Goal: Task Accomplishment & Management: Use online tool/utility

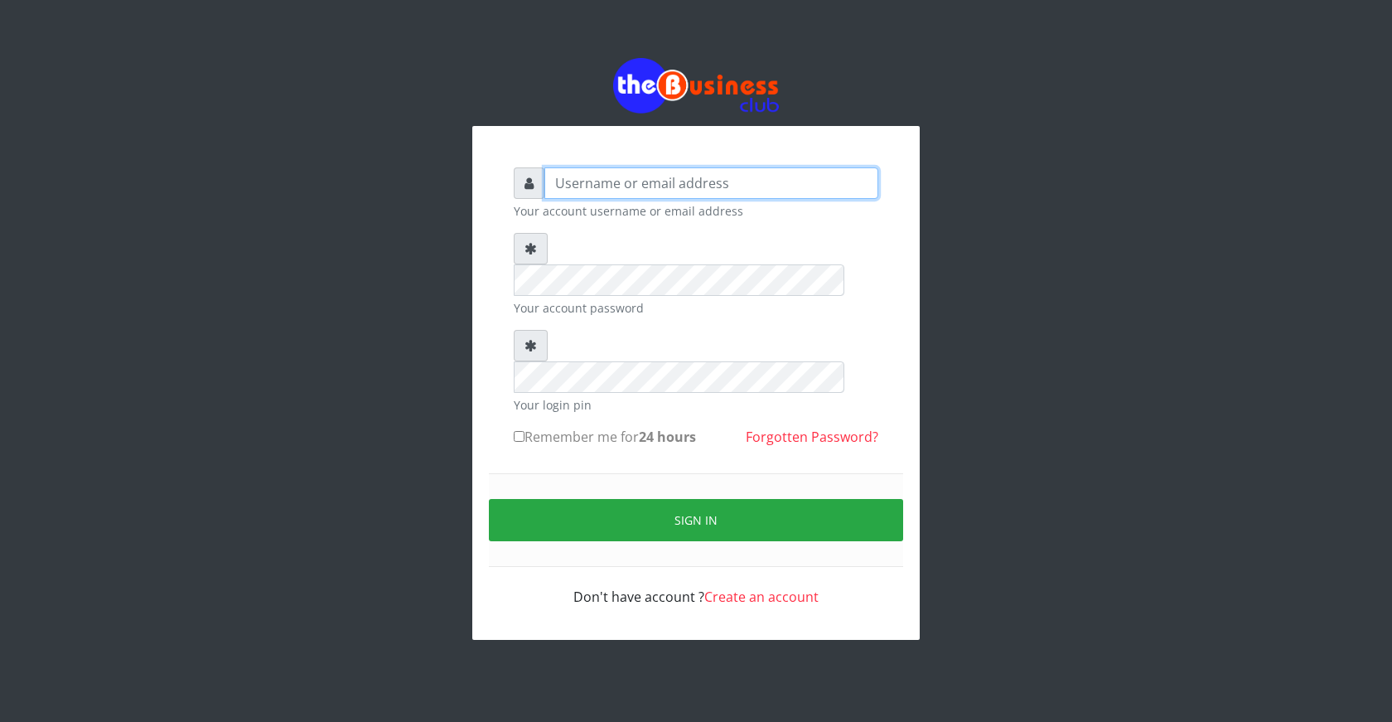
type input "ogooluwaireoluwa@gmail.com"
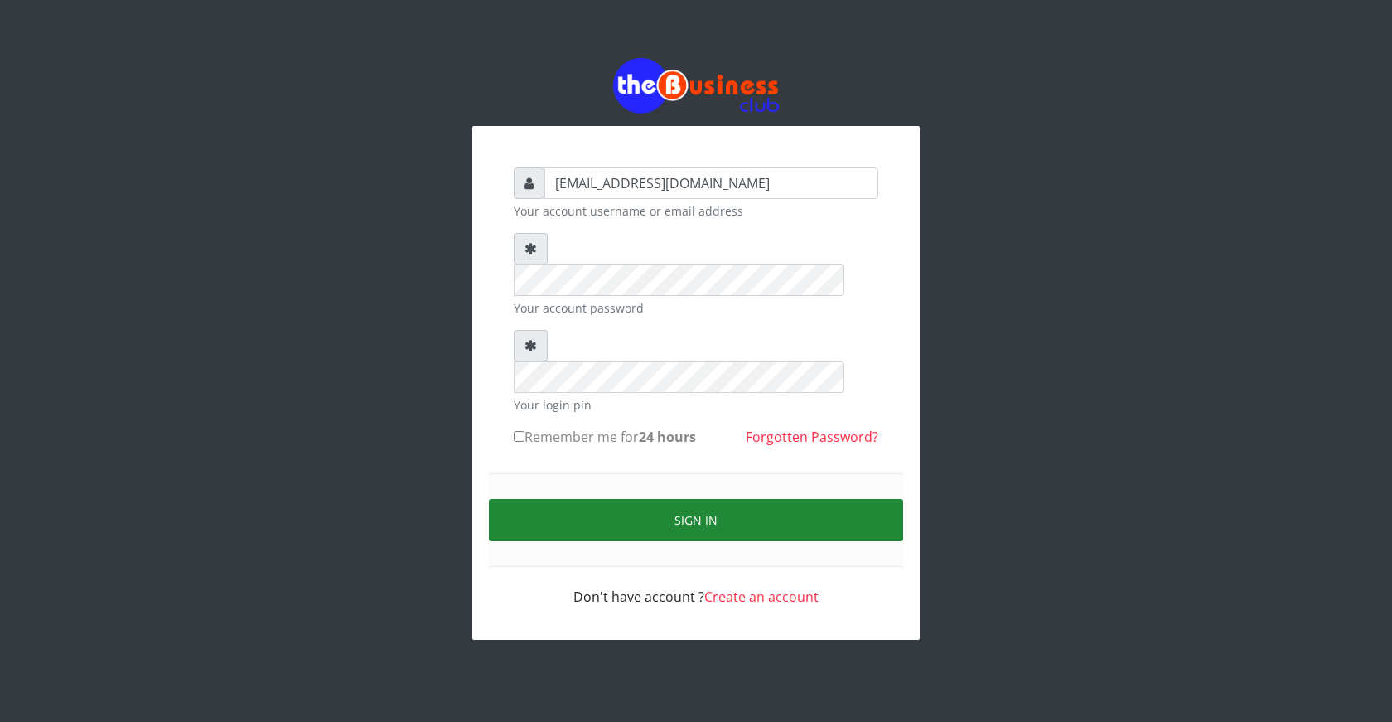
click at [699, 499] on button "Sign in" at bounding box center [696, 520] width 414 height 42
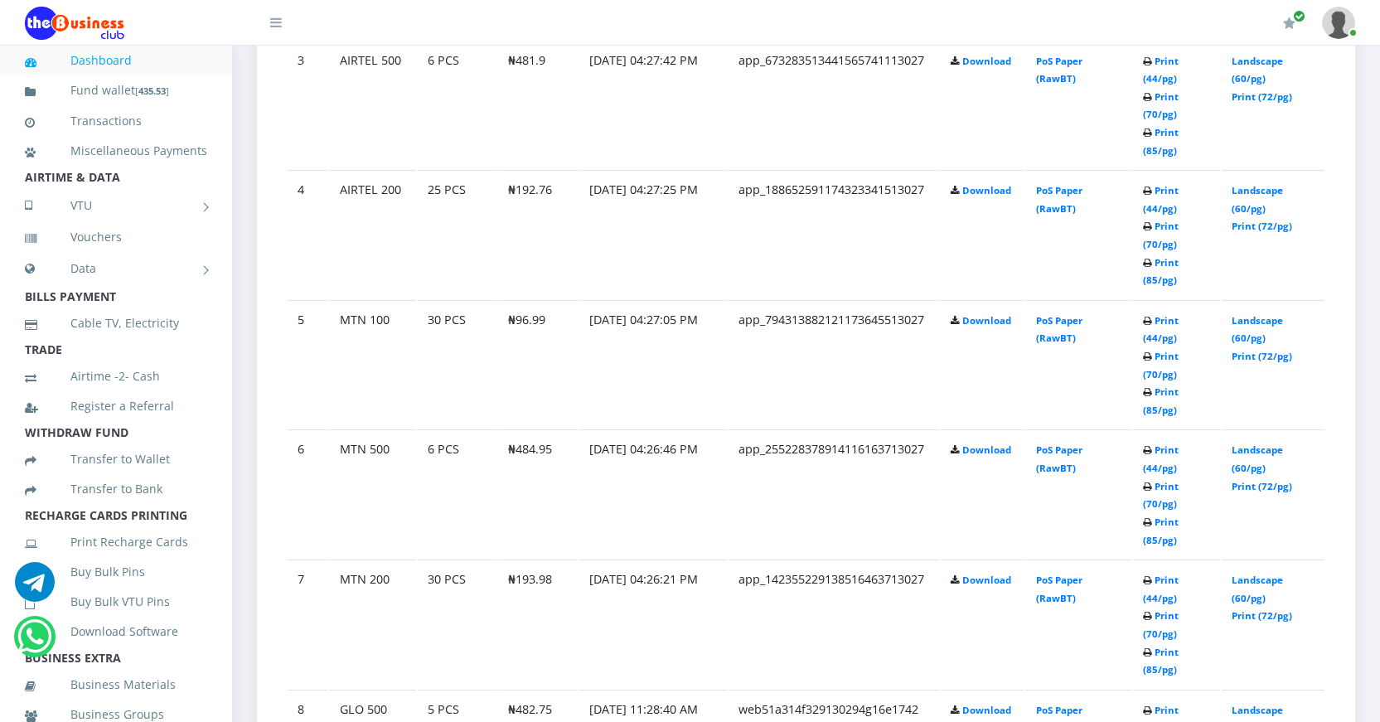
scroll to position [1326, 0]
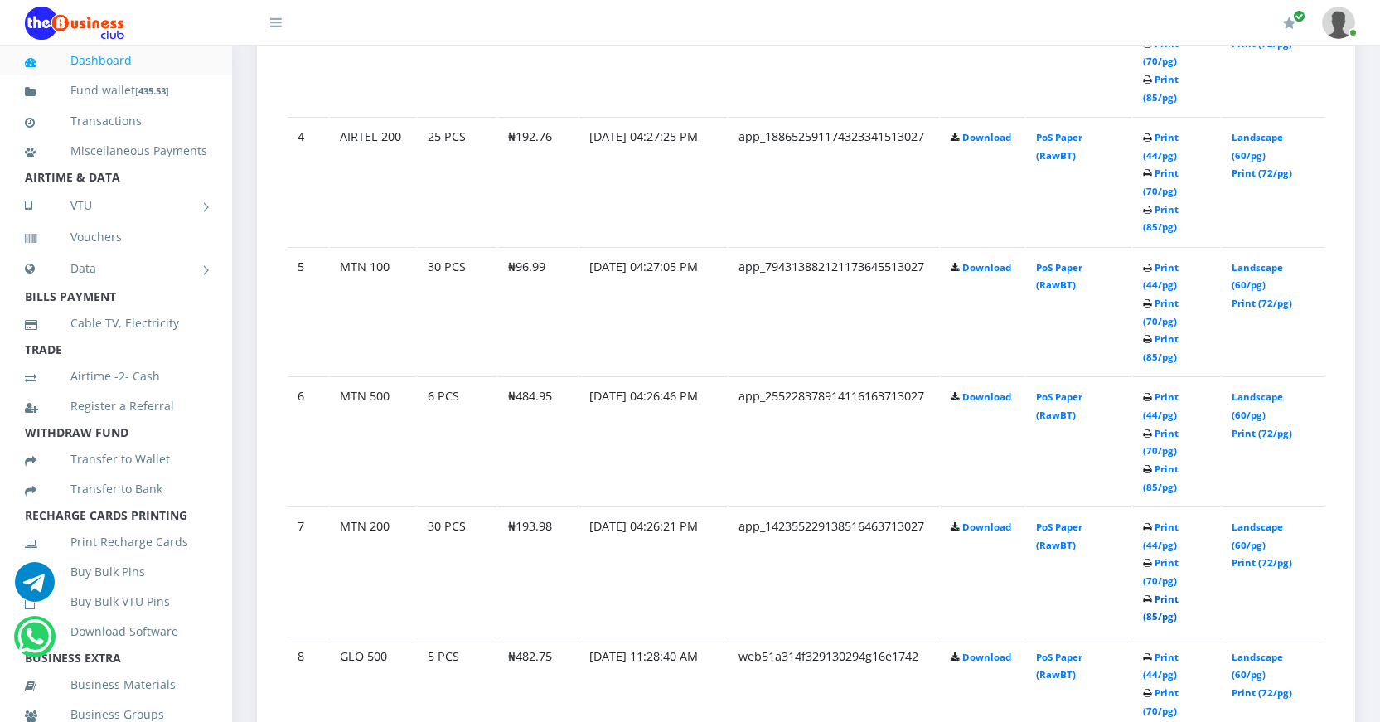
click at [1149, 615] on link "Print (85/pg)" at bounding box center [1161, 608] width 36 height 31
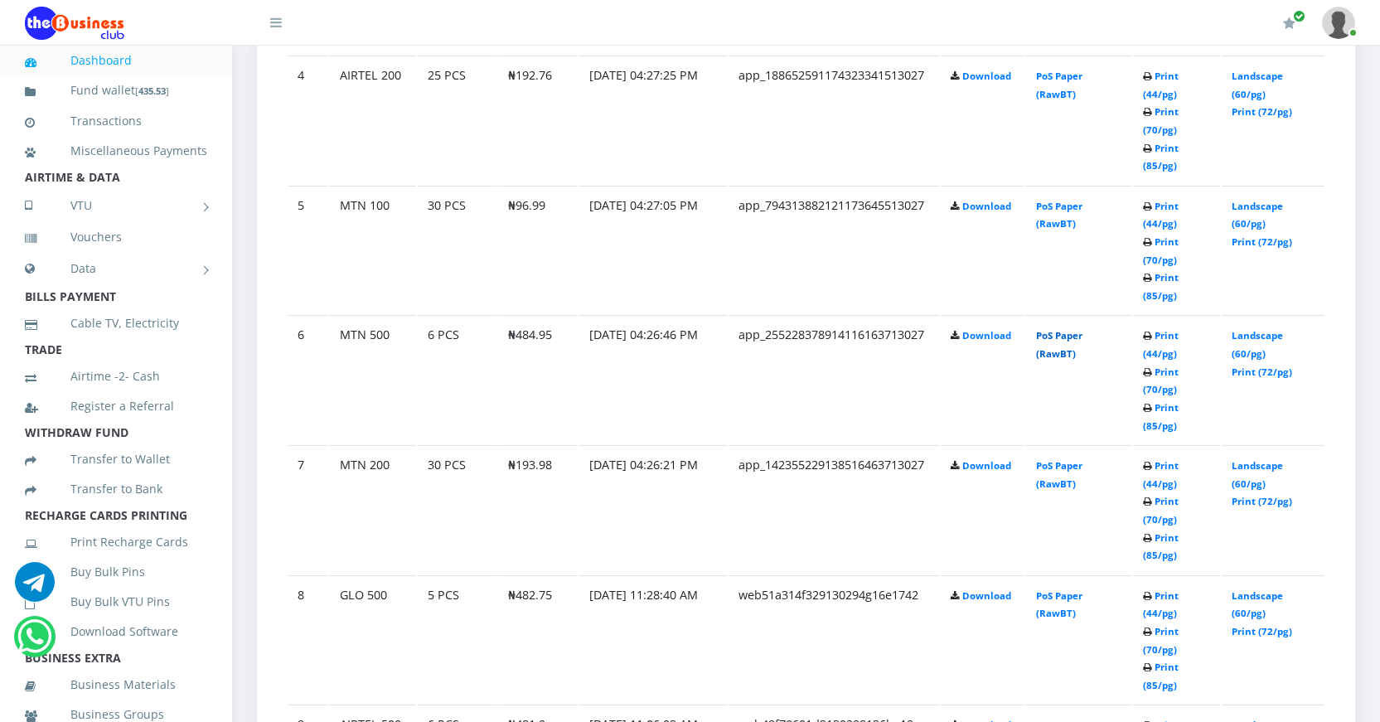
scroll to position [1326, 0]
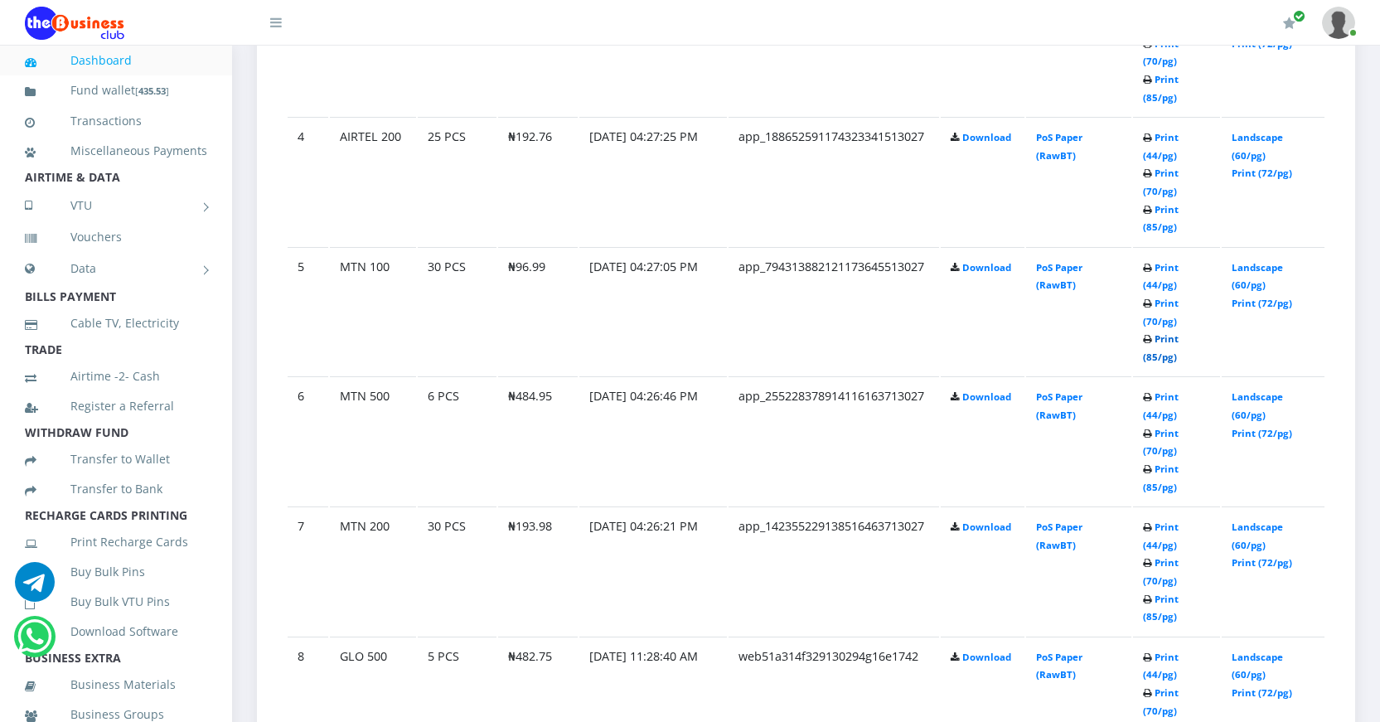
click at [1150, 352] on link "Print (85/pg)" at bounding box center [1161, 347] width 36 height 31
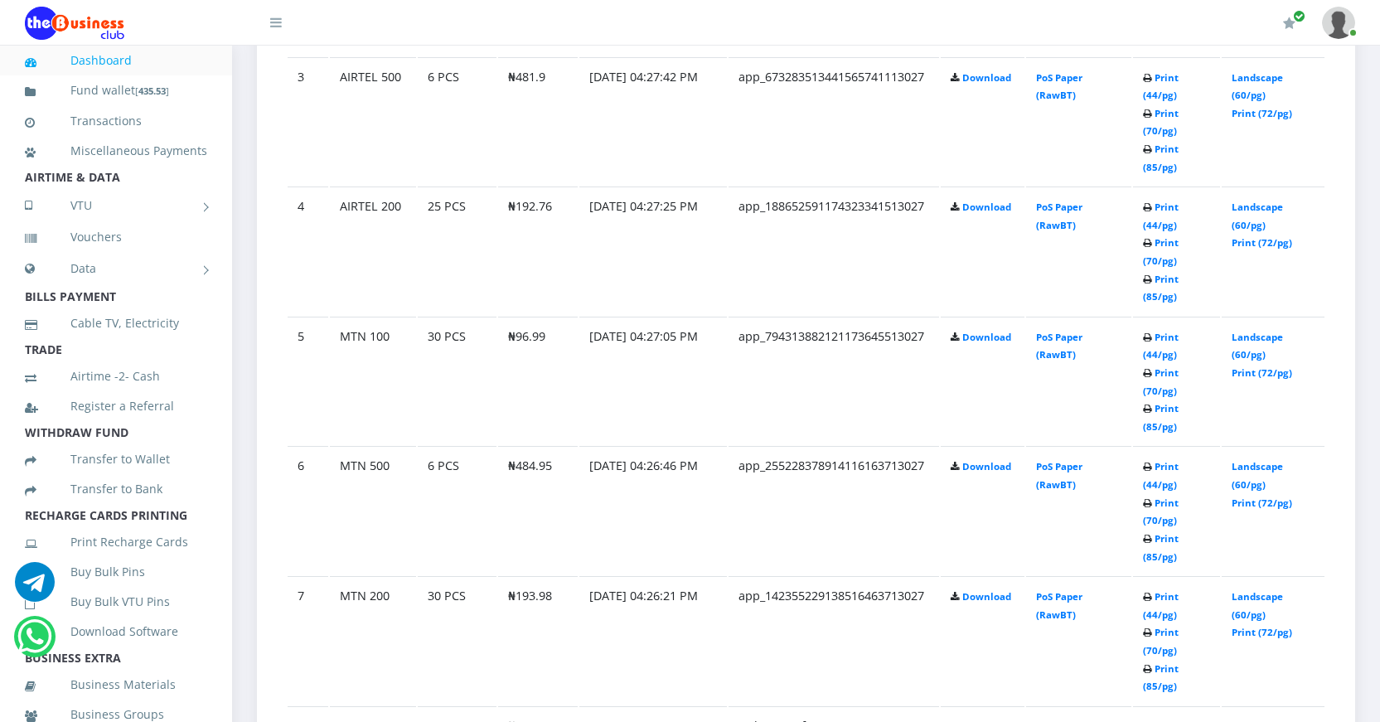
scroll to position [1326, 0]
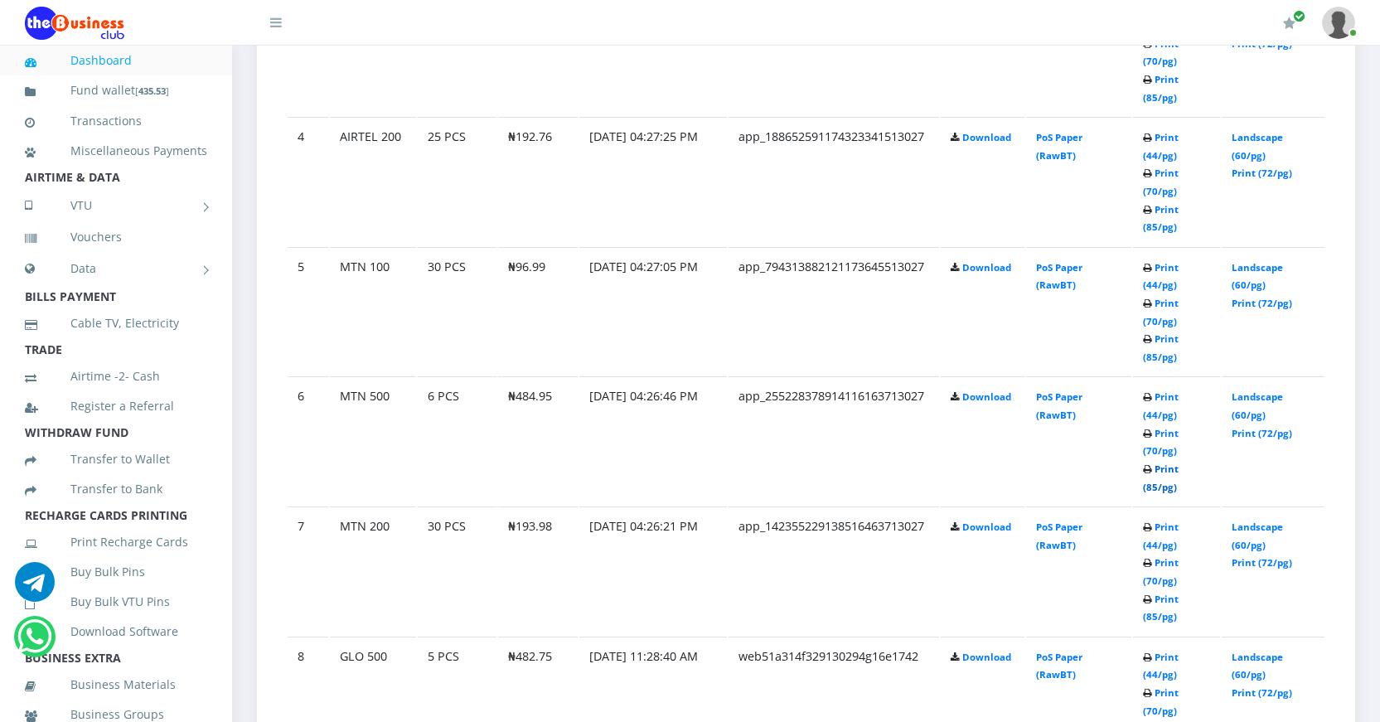
click at [1148, 484] on link "Print (85/pg)" at bounding box center [1161, 477] width 36 height 31
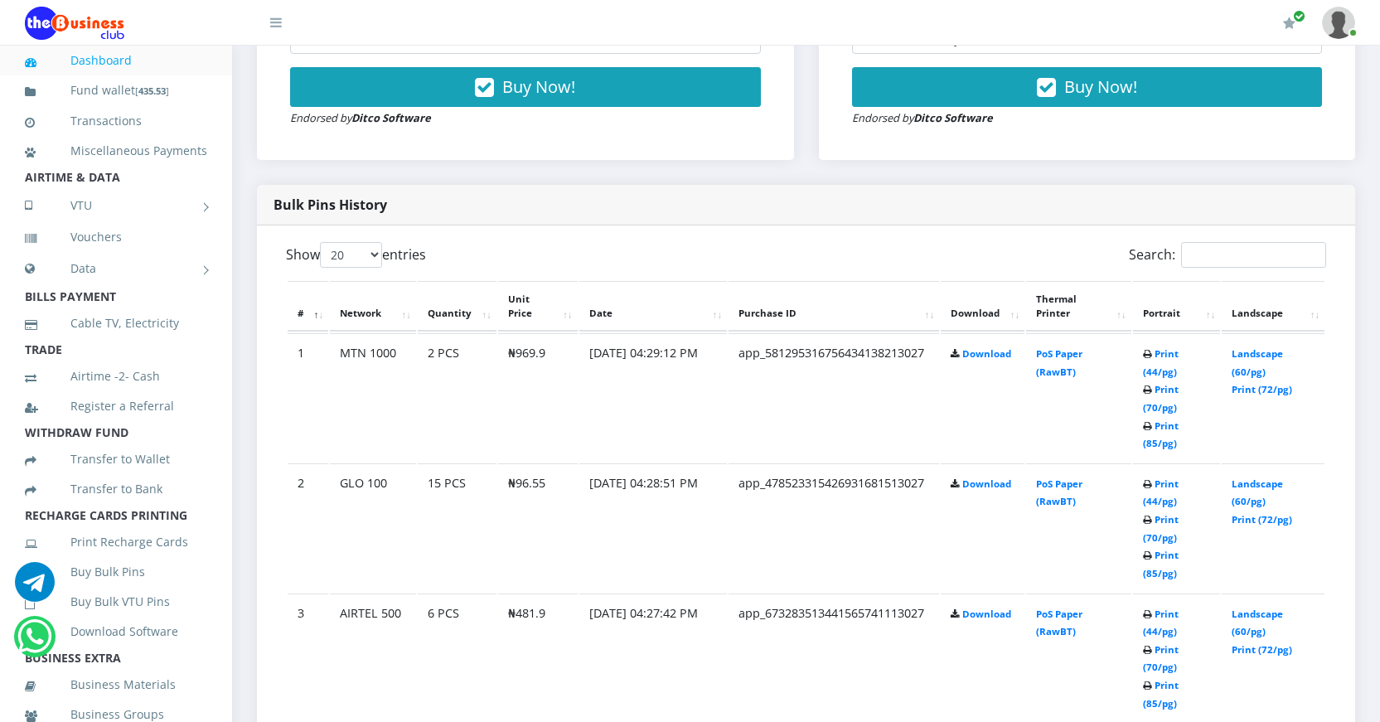
scroll to position [829, 0]
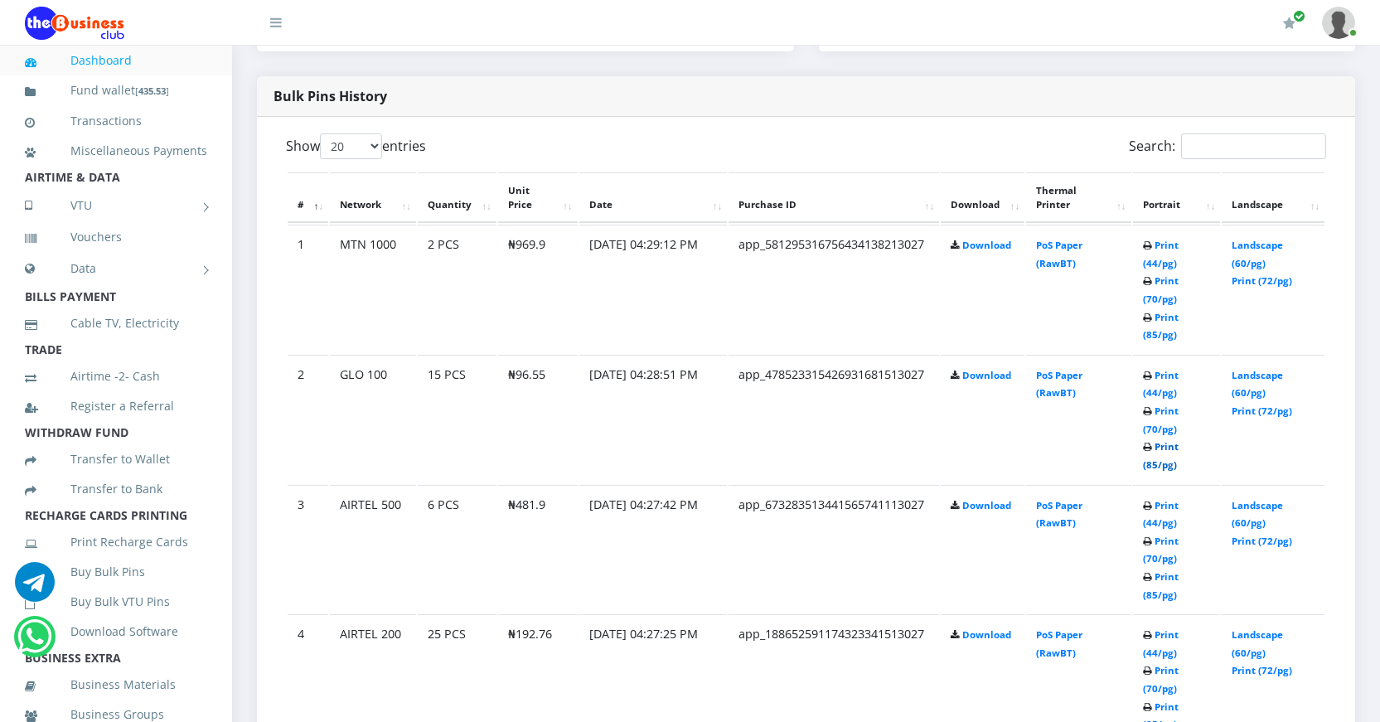
click at [1150, 464] on link "Print (85/pg)" at bounding box center [1161, 455] width 36 height 31
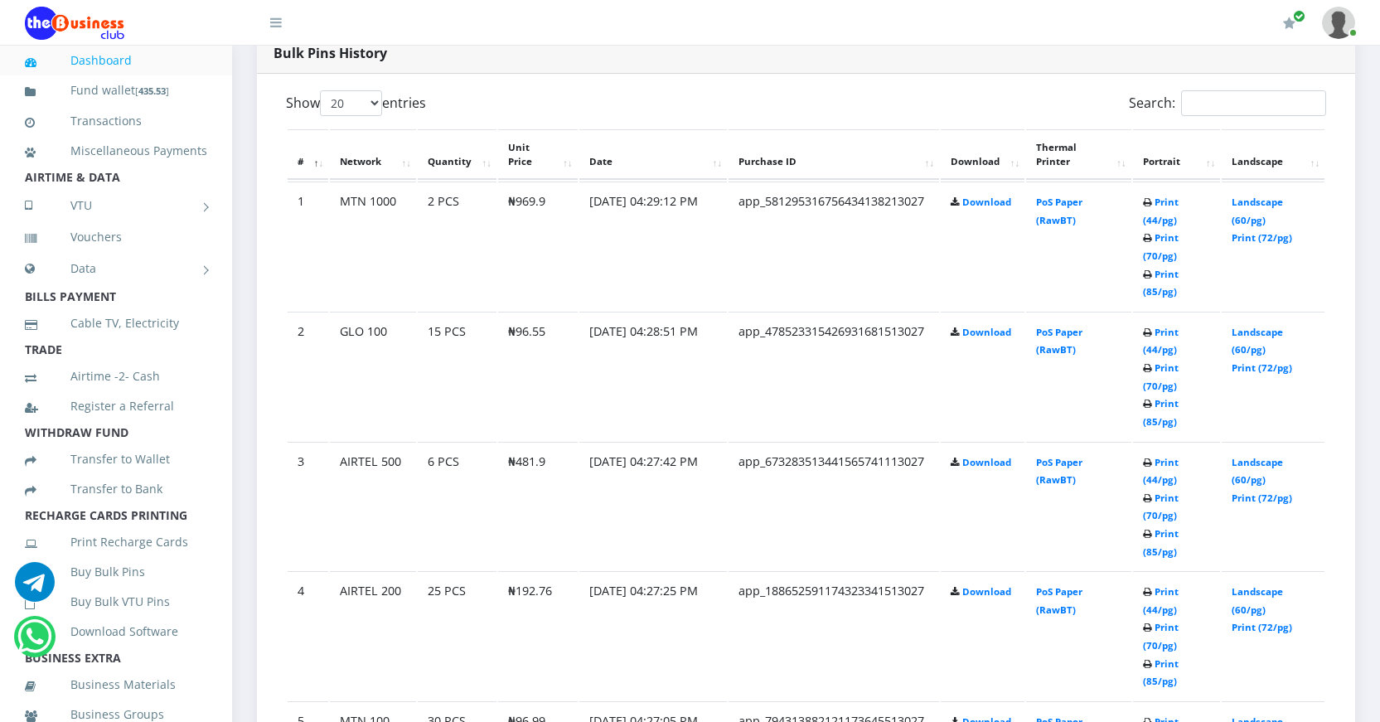
scroll to position [994, 0]
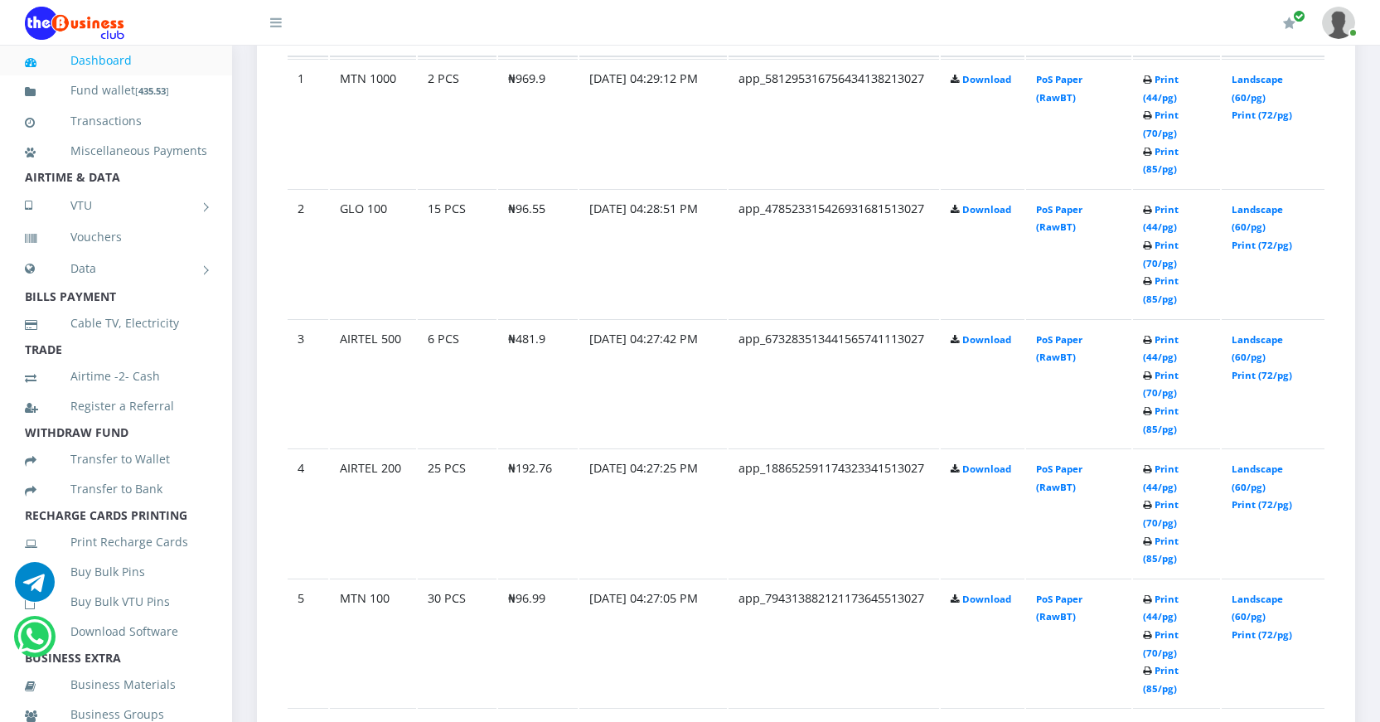
click at [1149, 551] on td "Print (44/pg) Print (70/pg) Print (85/pg)" at bounding box center [1177, 512] width 88 height 128
click at [1149, 556] on link "Print (85/pg)" at bounding box center [1161, 550] width 36 height 31
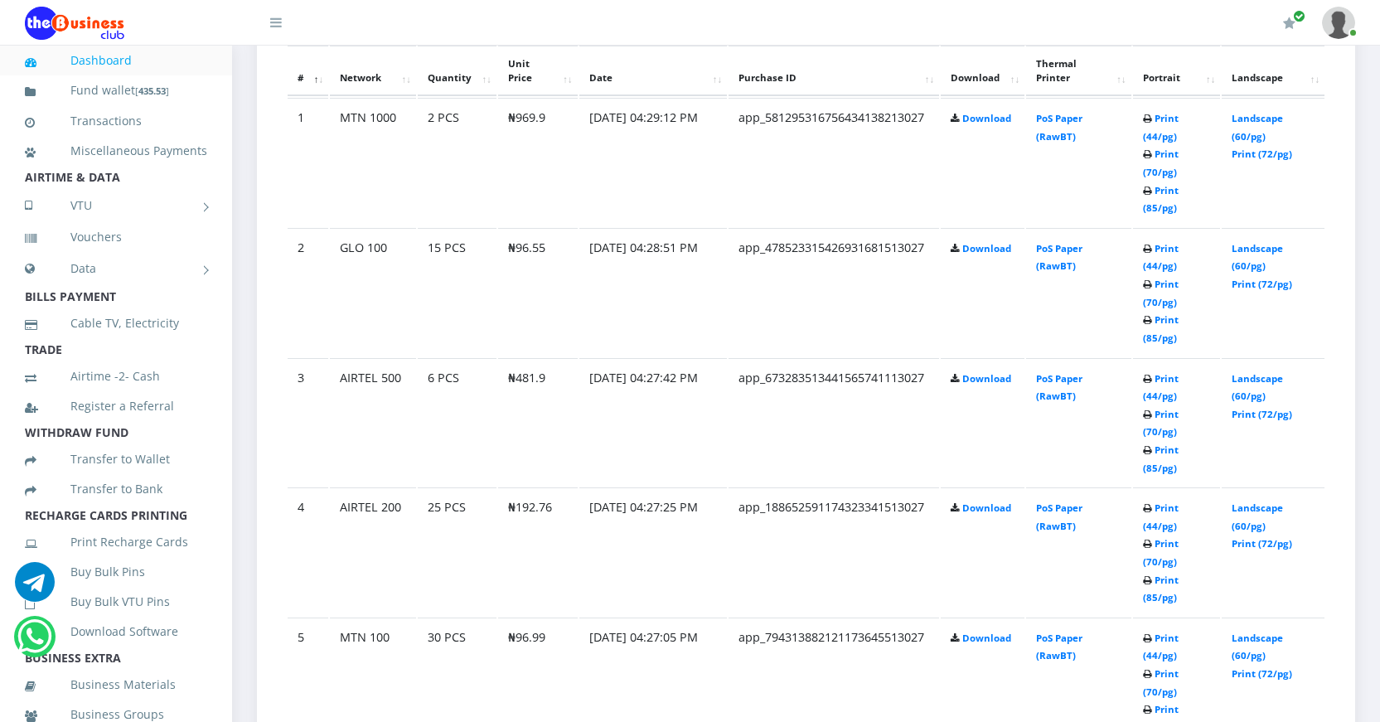
scroll to position [994, 0]
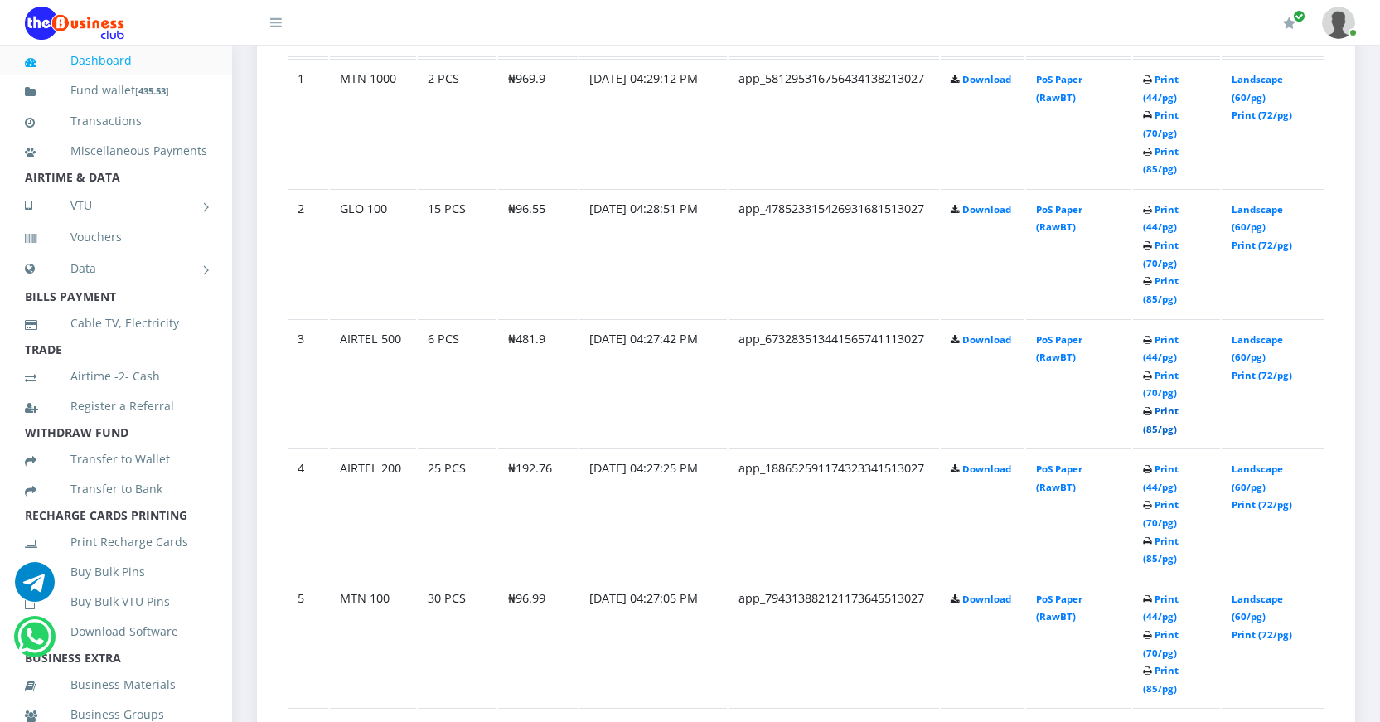
click at [1152, 426] on link "Print (85/pg)" at bounding box center [1161, 419] width 36 height 31
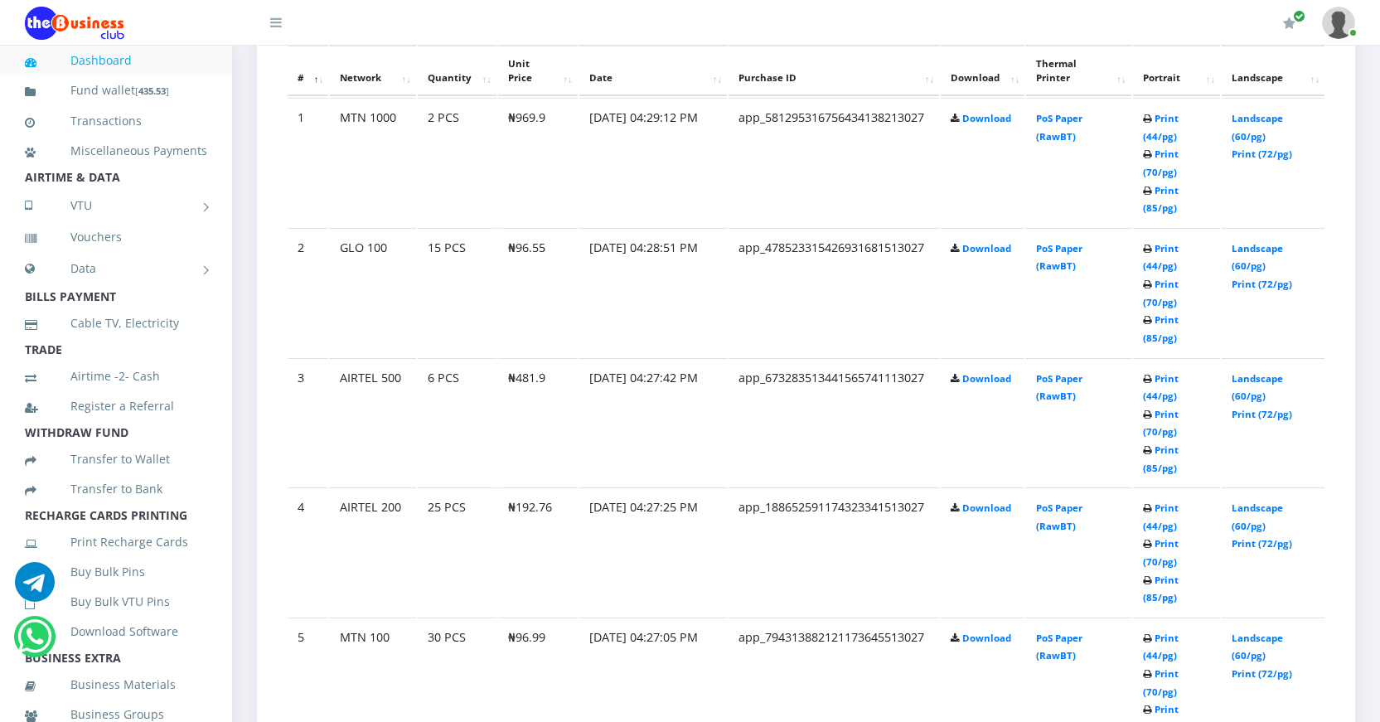
scroll to position [994, 0]
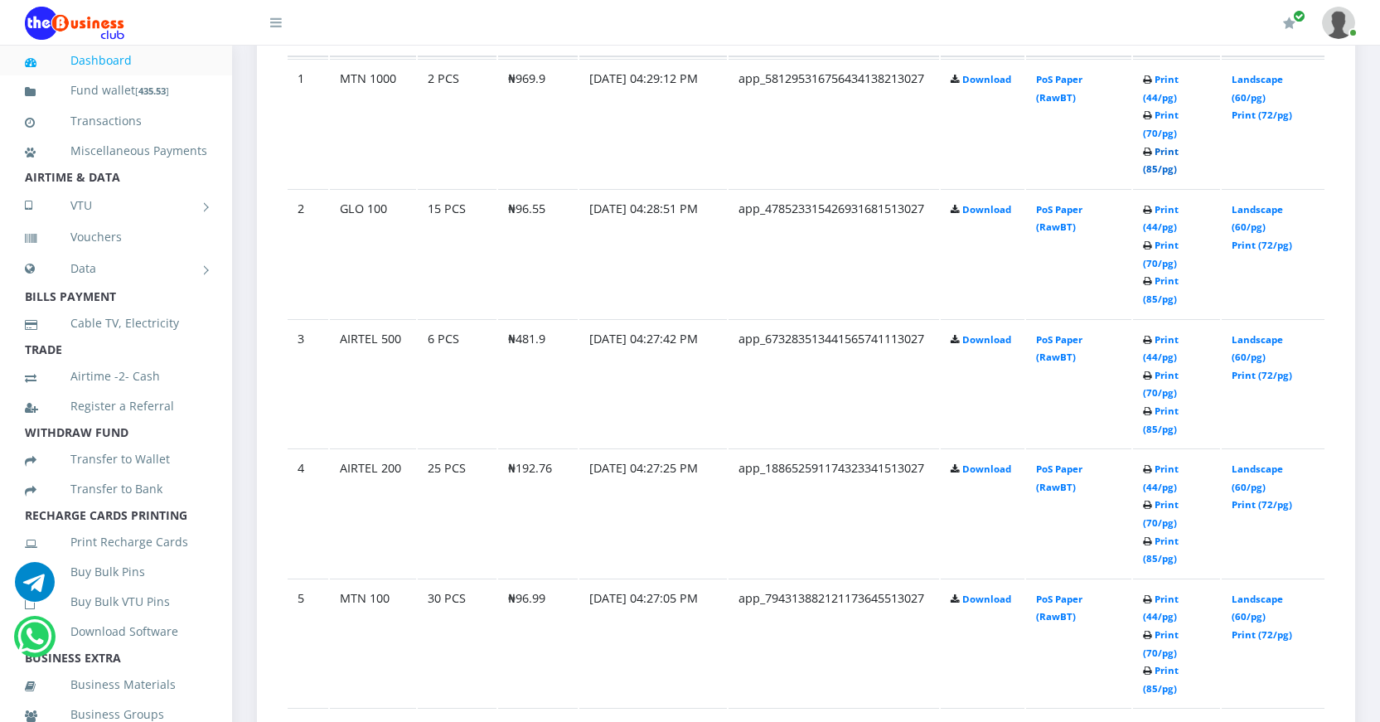
click at [1152, 166] on link "Print (85/pg)" at bounding box center [1161, 160] width 36 height 31
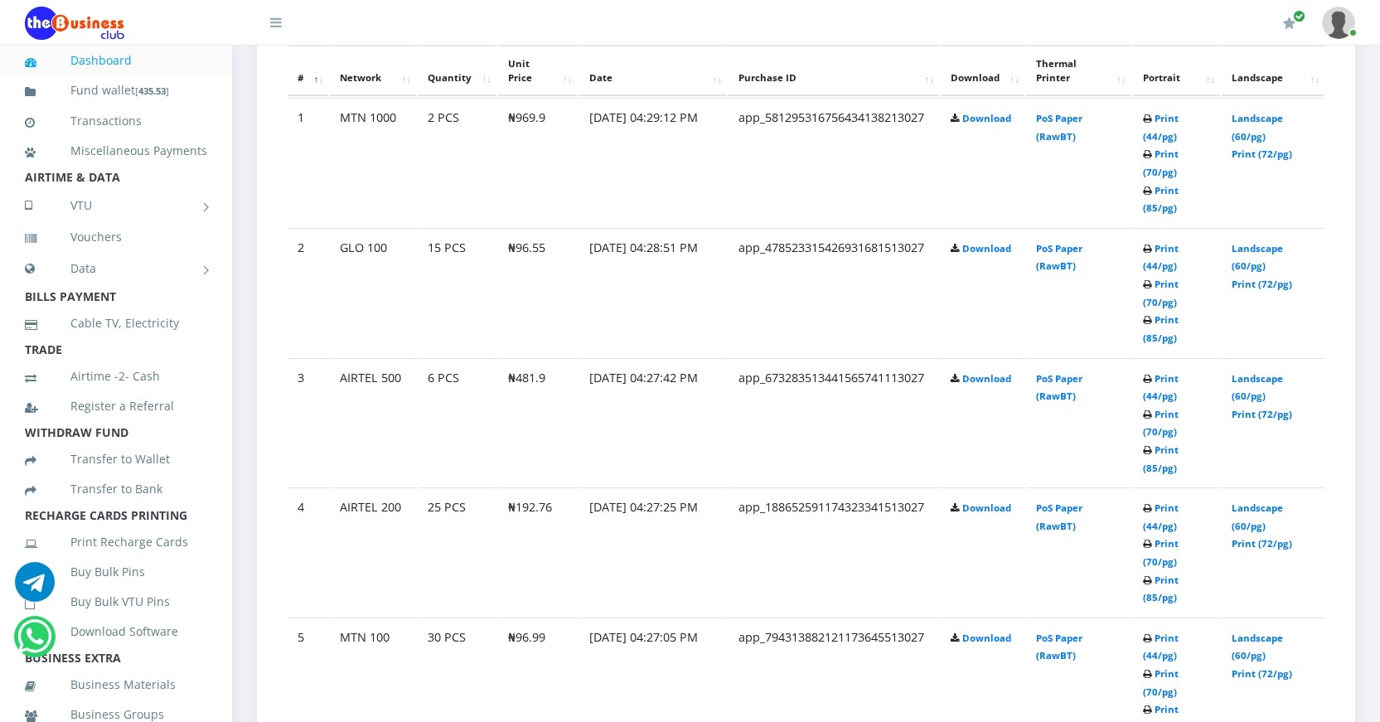
scroll to position [994, 0]
